Goal: Task Accomplishment & Management: Manage account settings

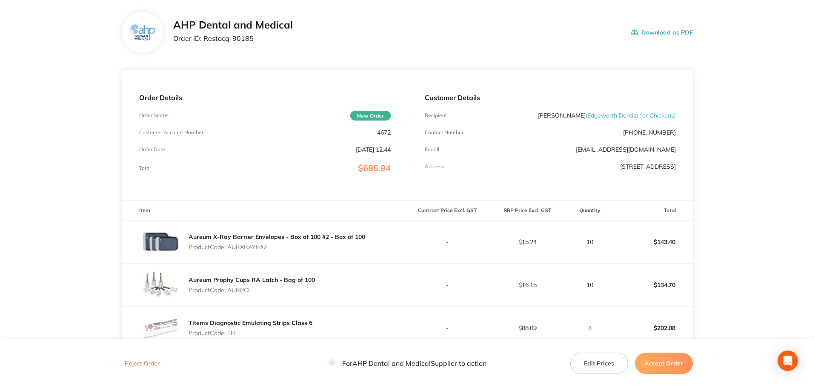
scroll to position [43, 0]
drag, startPoint x: 258, startPoint y: 43, endPoint x: 203, endPoint y: 38, distance: 54.3
click at [203, 38] on div "AHP Dental and Medical Order ID: Restocq- 90185" at bounding box center [233, 33] width 120 height 26
copy p "Restocq- 90185"
click at [661, 360] on button "Accept Order" at bounding box center [664, 362] width 58 height 21
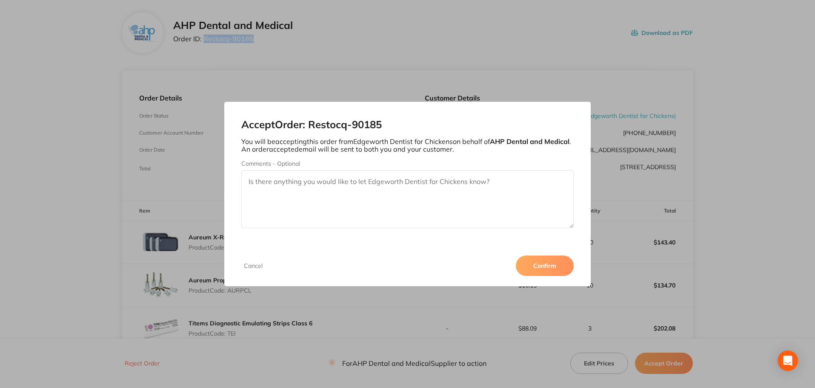
click at [542, 264] on button "Confirm" at bounding box center [545, 265] width 58 height 20
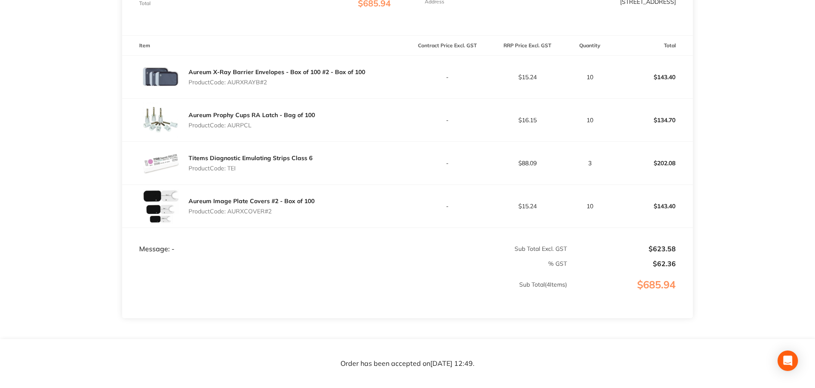
scroll to position [213, 0]
